Goal: Communication & Community: Answer question/provide support

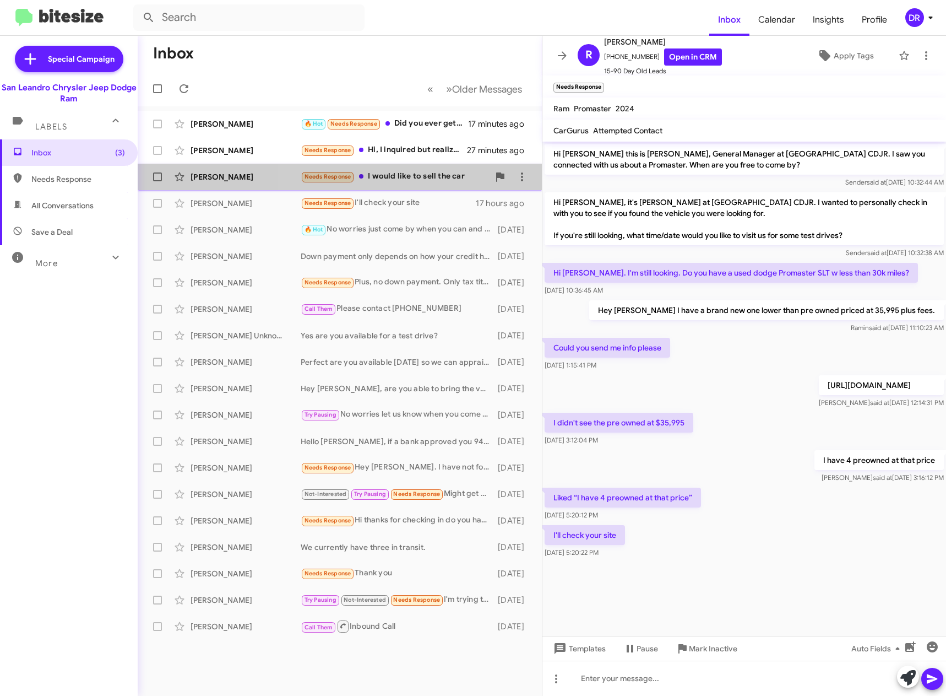
drag, startPoint x: 479, startPoint y: 171, endPoint x: 336, endPoint y: 138, distance: 146.9
click at [479, 171] on div "Needs Response I would like to sell the car" at bounding box center [395, 176] width 188 height 13
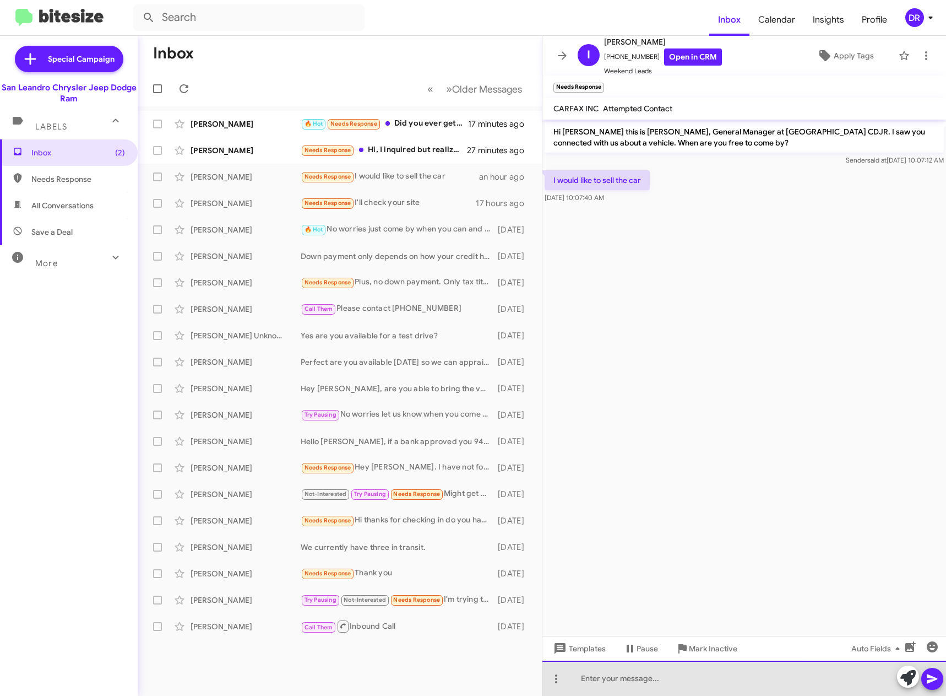
click at [665, 679] on div at bounding box center [745, 677] width 404 height 35
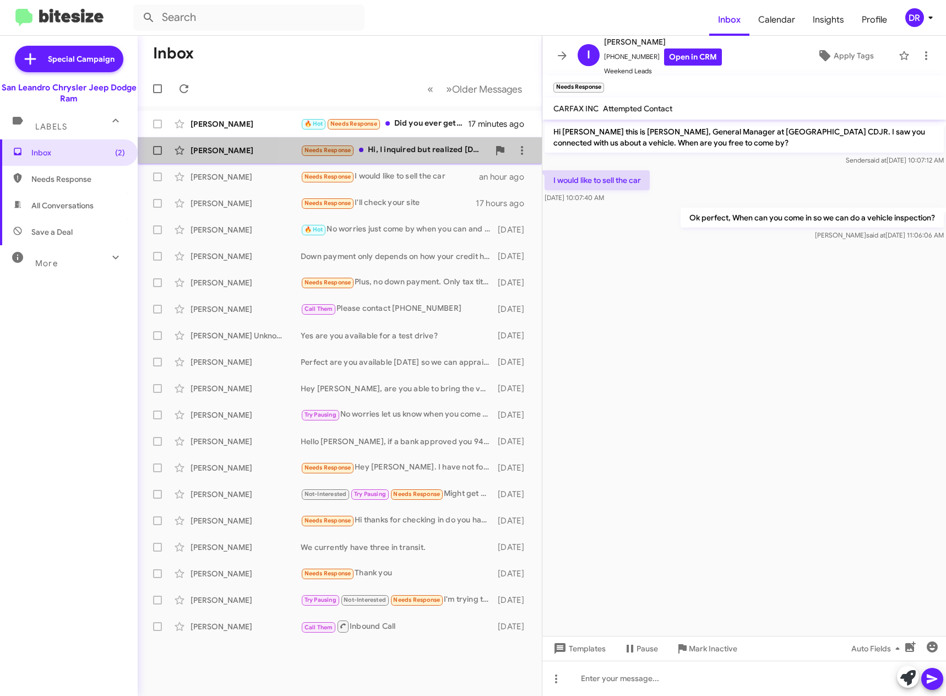
click at [448, 145] on div "Needs Response Hi, I inquired but realized [DOMAIN_NAME] had thrown in a listin…" at bounding box center [395, 150] width 188 height 13
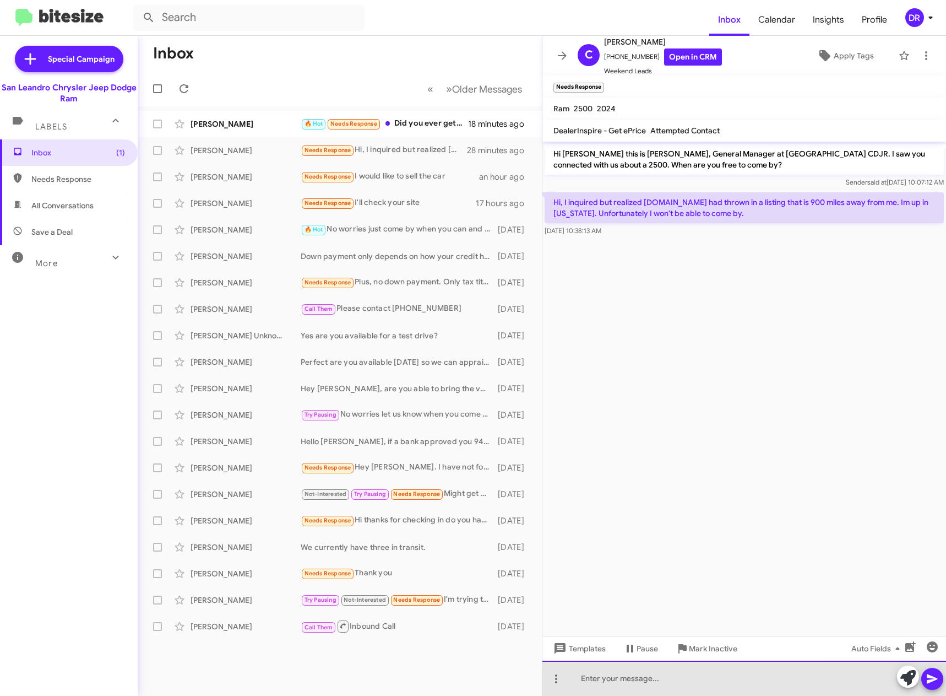
click at [604, 676] on div at bounding box center [745, 677] width 404 height 35
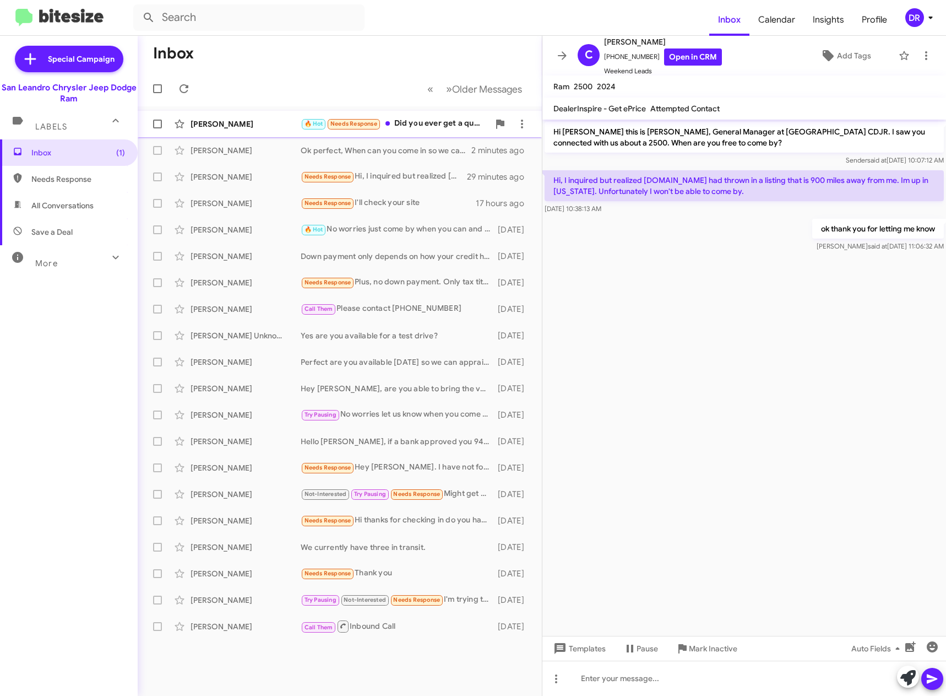
click at [422, 114] on div "[PERSON_NAME] 🔥 Hot Needs Response Did you ever get a quote together? You can t…" at bounding box center [340, 124] width 387 height 22
